Goal: Task Accomplishment & Management: Manage account settings

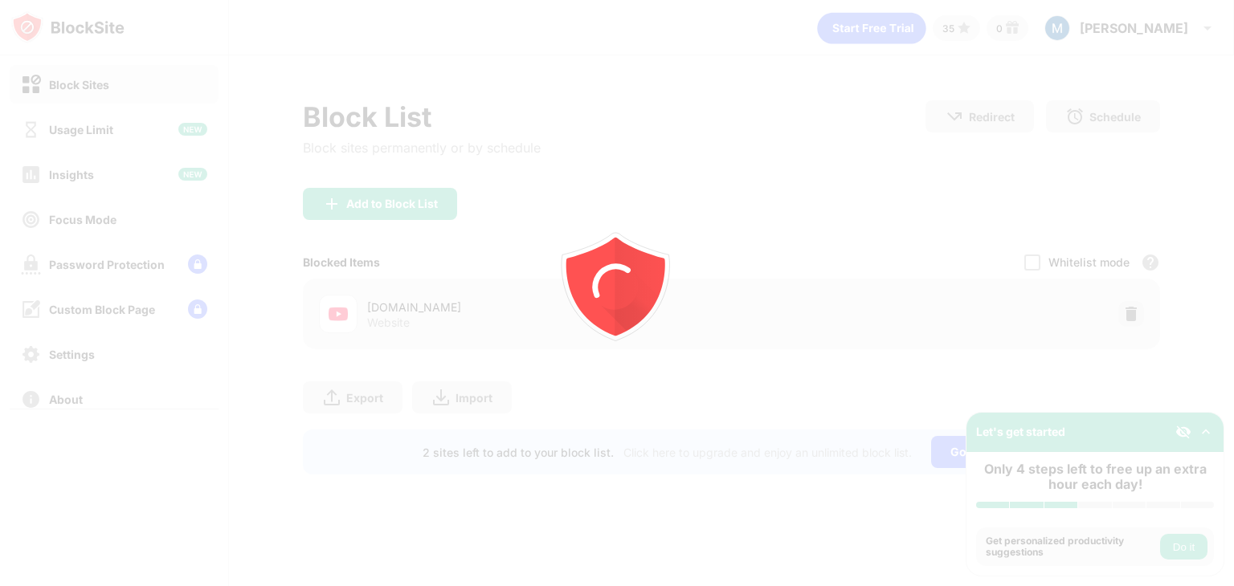
click at [1121, 309] on div at bounding box center [617, 293] width 1234 height 586
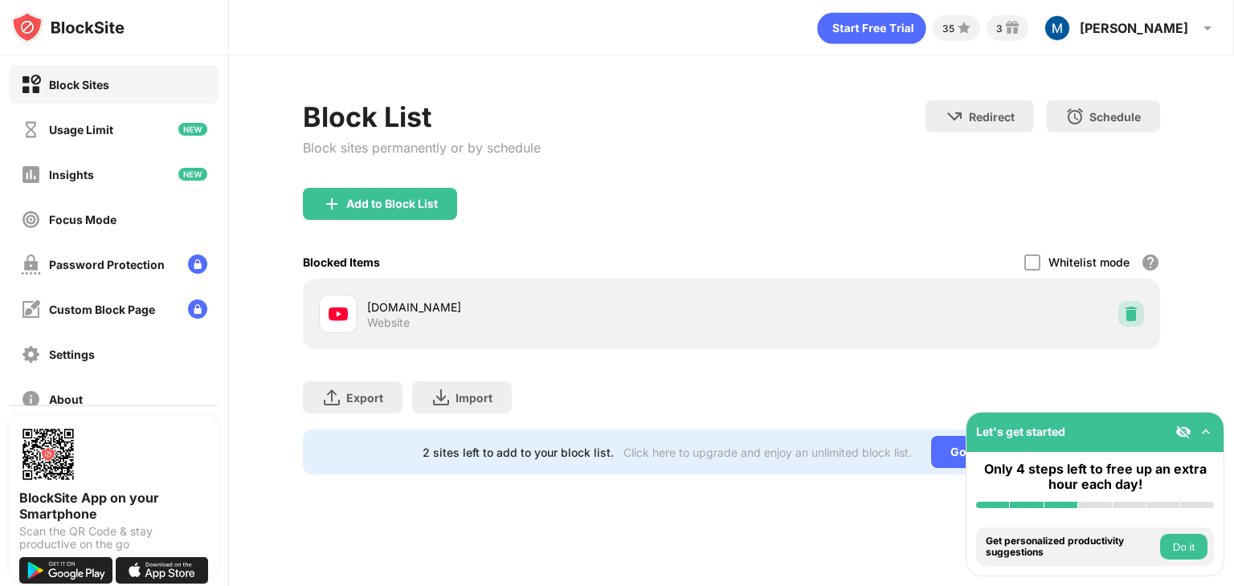
click at [1121, 309] on div at bounding box center [1131, 314] width 26 height 26
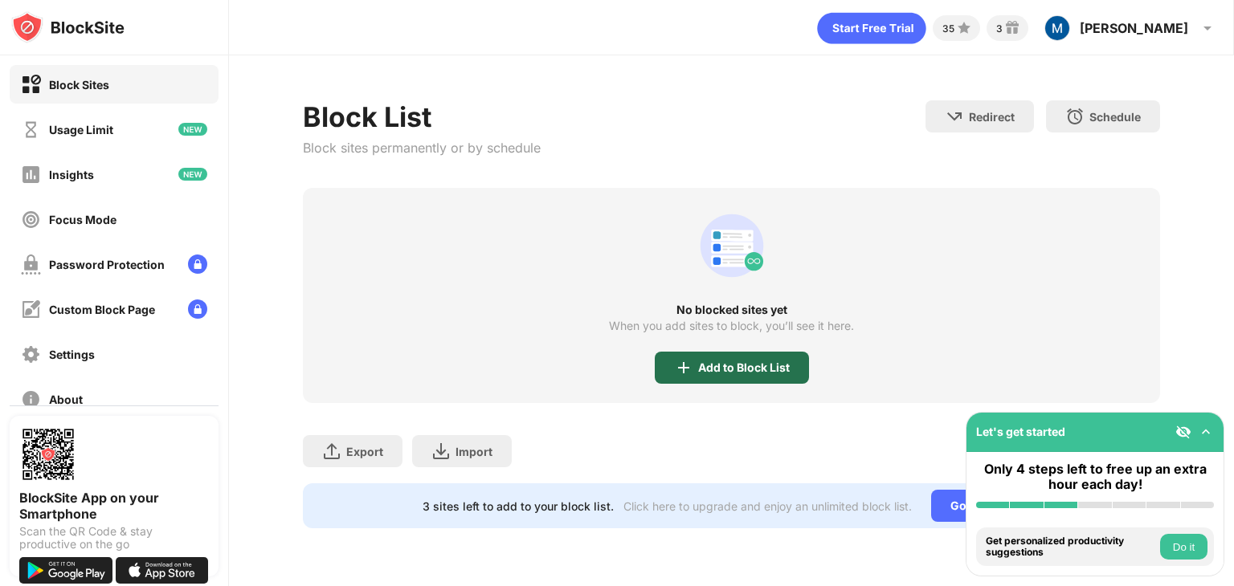
click at [700, 374] on div "Add to Block List" at bounding box center [732, 368] width 154 height 32
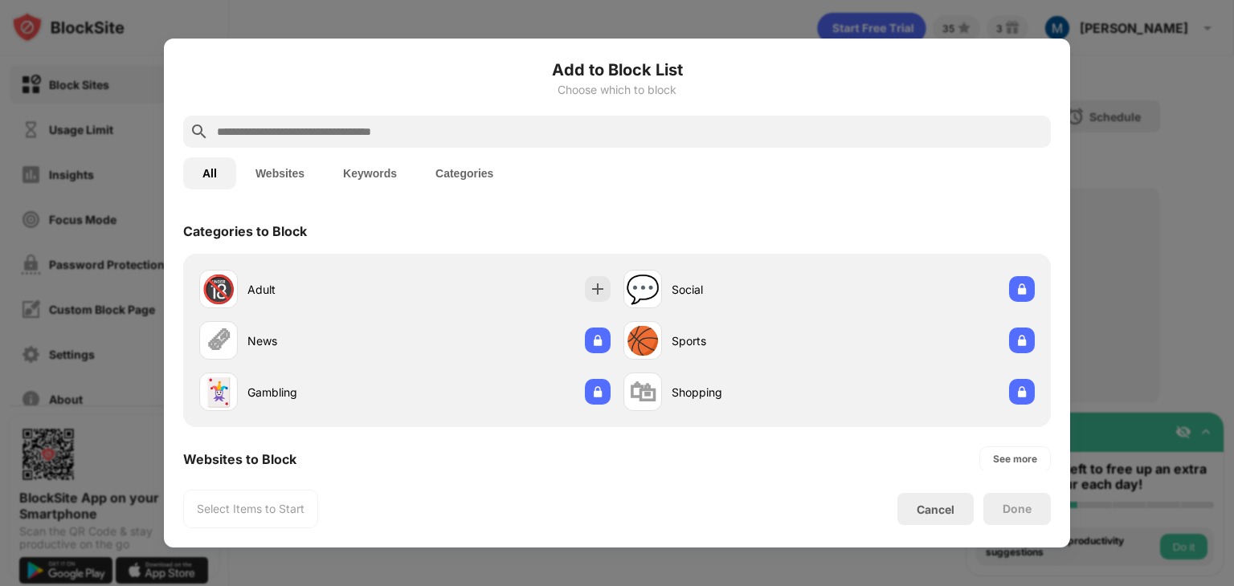
click at [574, 138] on input "text" at bounding box center [629, 131] width 829 height 19
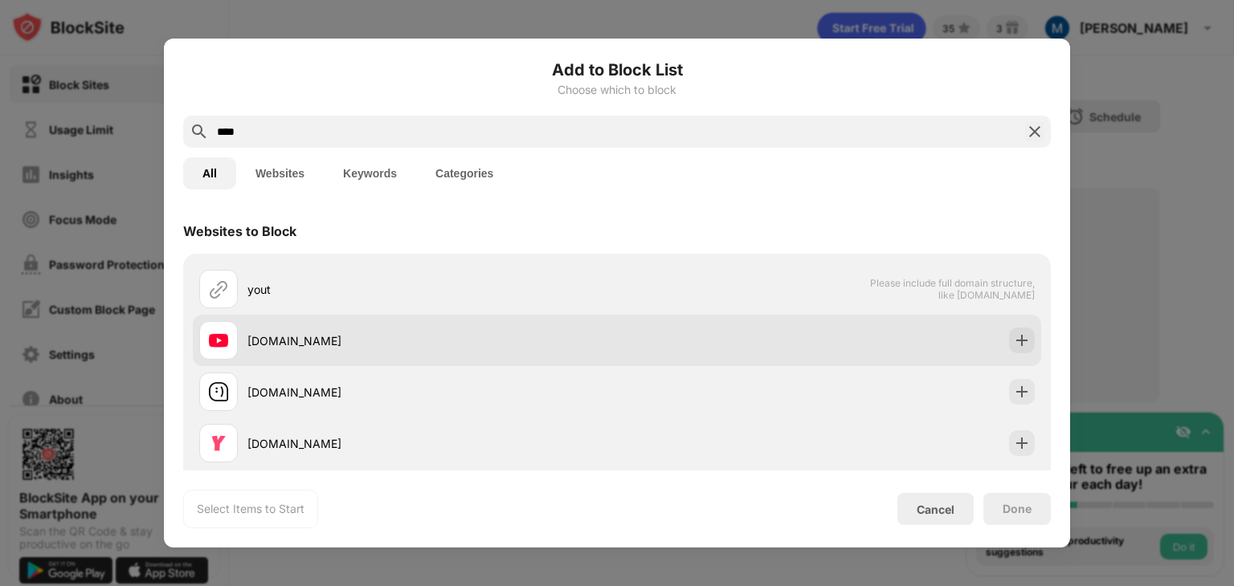
type input "****"
click at [467, 333] on div "[DOMAIN_NAME]" at bounding box center [432, 341] width 370 height 17
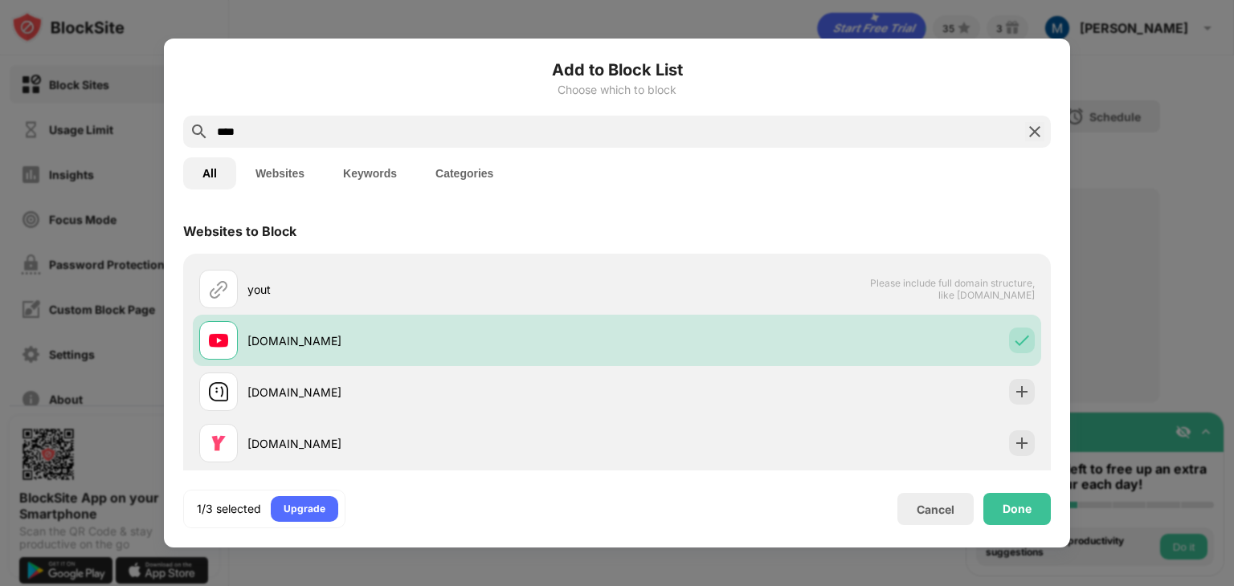
drag, startPoint x: 1007, startPoint y: 525, endPoint x: 1015, endPoint y: 512, distance: 16.3
click at [1015, 512] on div "1/3 selected Upgrade Cancel Done" at bounding box center [617, 509] width 868 height 39
click at [1015, 512] on div "Done" at bounding box center [1017, 509] width 29 height 13
